Goal: Information Seeking & Learning: Find specific fact

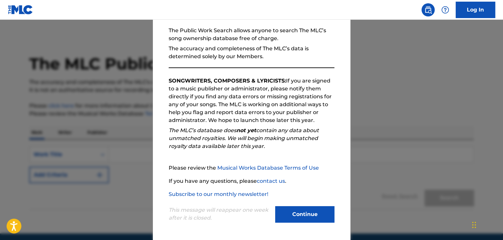
scroll to position [61, 0]
click at [285, 222] on button "Continue" at bounding box center [304, 215] width 59 height 16
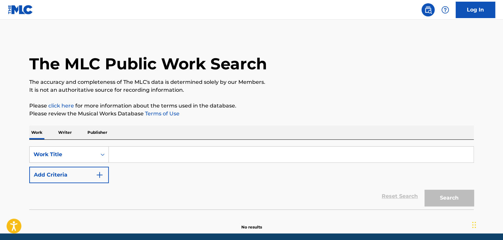
scroll to position [25, 0]
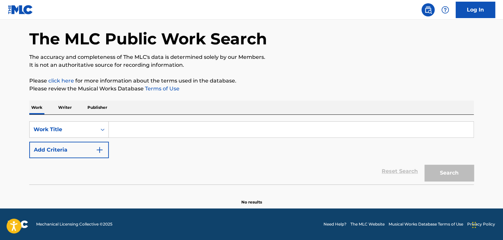
click at [74, 119] on div "SearchWithCriteria456bb81d-7e62-4837-a16c-d671112cfada Work Title Add Criteria …" at bounding box center [251, 150] width 445 height 70
click at [69, 130] on div "Work Title" at bounding box center [63, 130] width 59 height 8
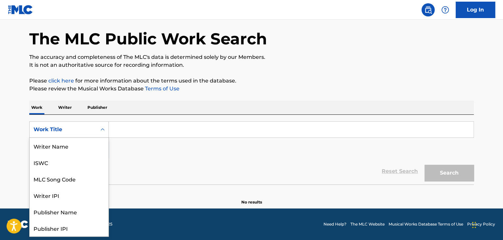
scroll to position [33, 0]
click at [67, 151] on div "MLC Song Code" at bounding box center [69, 146] width 79 height 16
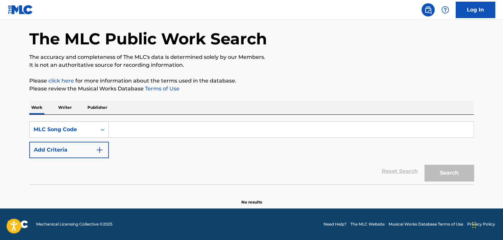
click at [121, 130] on input "Search Form" at bounding box center [291, 130] width 365 height 16
paste input "GB8IW8"
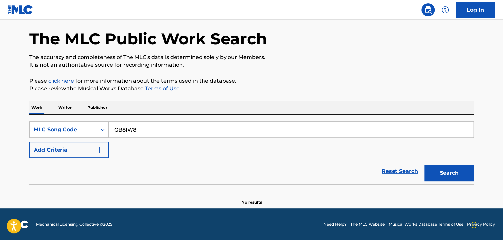
type input "GB8IW8"
click at [449, 173] on button "Search" at bounding box center [449, 173] width 49 height 16
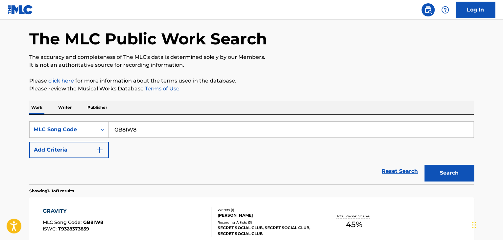
scroll to position [97, 0]
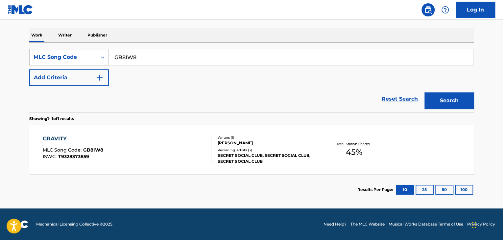
click at [330, 145] on div "Total Known Shares: 45 %" at bounding box center [354, 150] width 74 height 20
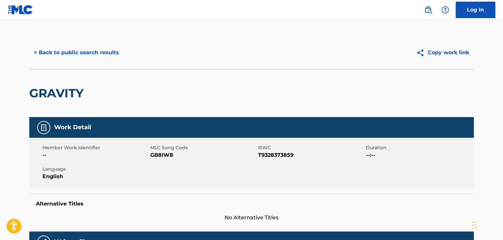
click at [114, 66] on div "< Back to public search results Copy work link" at bounding box center [251, 52] width 445 height 33
click at [117, 50] on button "< Back to public search results" at bounding box center [76, 52] width 94 height 16
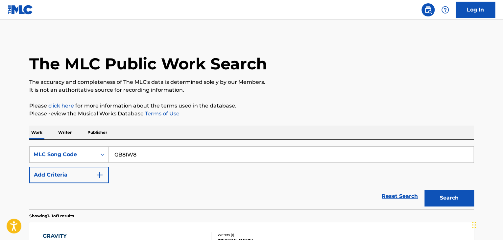
scroll to position [80, 0]
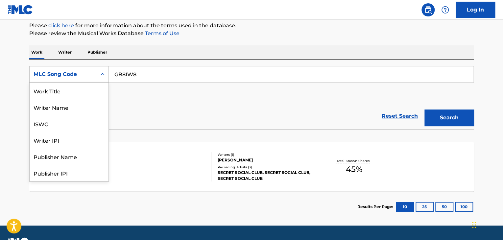
click at [71, 79] on div "MLC Song Code" at bounding box center [63, 74] width 67 height 12
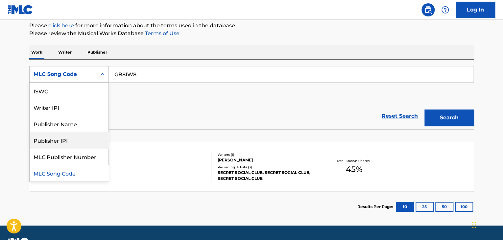
scroll to position [0, 0]
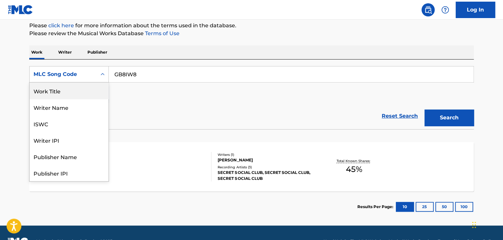
click at [59, 95] on div "Work Title" at bounding box center [69, 91] width 79 height 16
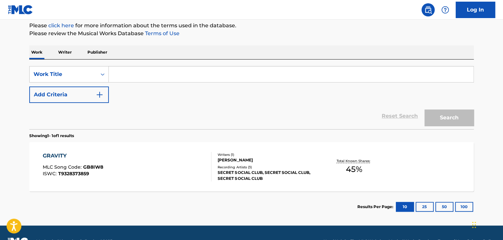
click at [118, 79] on input "Search Form" at bounding box center [291, 74] width 365 height 16
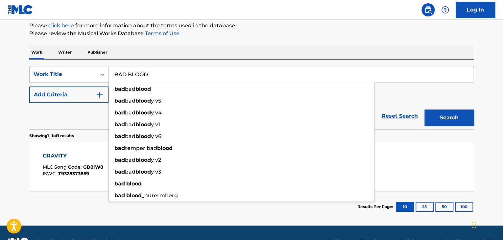
type input "BAD BLOOD"
click at [165, 53] on div "Work Writer Publisher" at bounding box center [251, 52] width 445 height 14
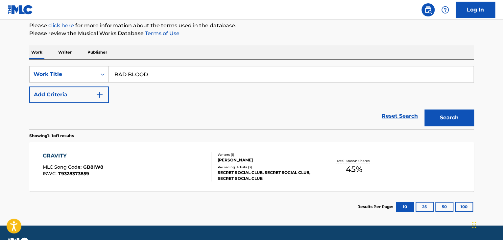
click at [87, 96] on button "Add Criteria" at bounding box center [69, 94] width 80 height 16
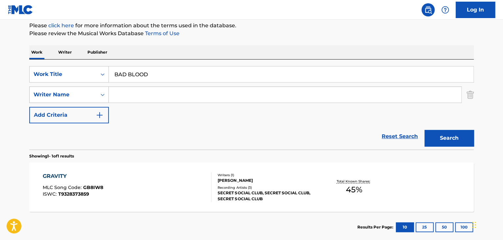
click at [83, 97] on div "Writer Name" at bounding box center [63, 95] width 59 height 8
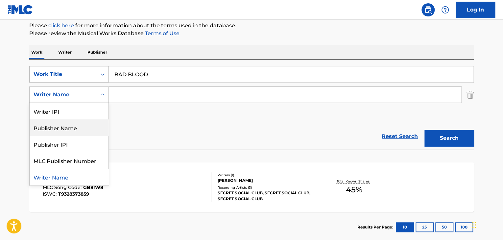
click at [74, 75] on div "Work Title" at bounding box center [63, 74] width 59 height 8
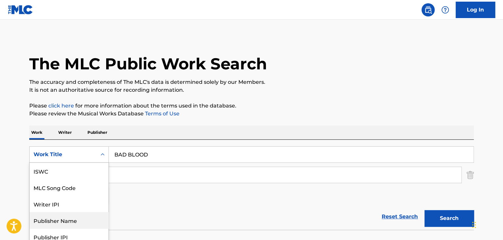
scroll to position [118, 0]
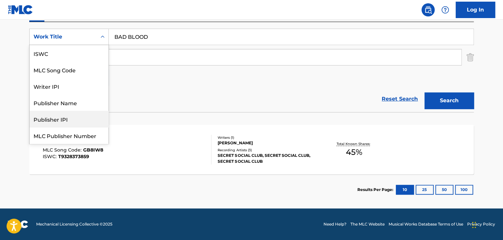
click at [141, 86] on div "Reset Search Search" at bounding box center [251, 99] width 445 height 26
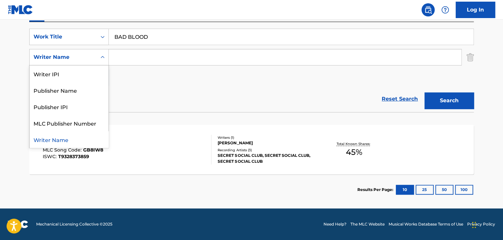
click at [83, 60] on div "Writer Name" at bounding box center [63, 57] width 59 height 8
click at [69, 138] on div "Writer Name" at bounding box center [69, 139] width 79 height 16
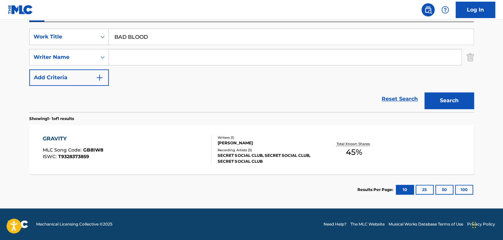
click at [126, 57] on input "Search Form" at bounding box center [285, 57] width 353 height 16
type input "[PERSON_NAME]"
click at [425, 92] on button "Search" at bounding box center [449, 100] width 49 height 16
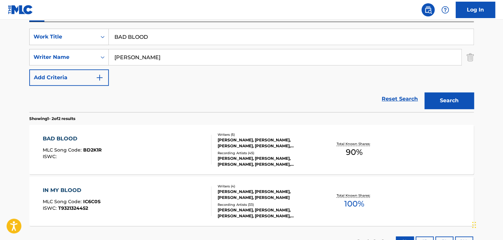
click at [158, 163] on div "BAD BLOOD MLC Song Code : BD2K1R ISWC :" at bounding box center [127, 150] width 169 height 30
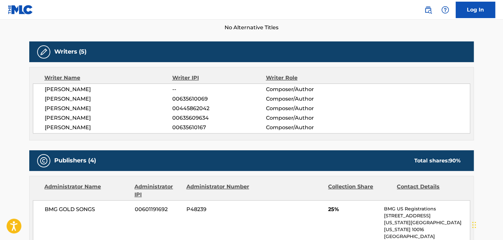
scroll to position [190, 0]
